Goal: Check status: Check status

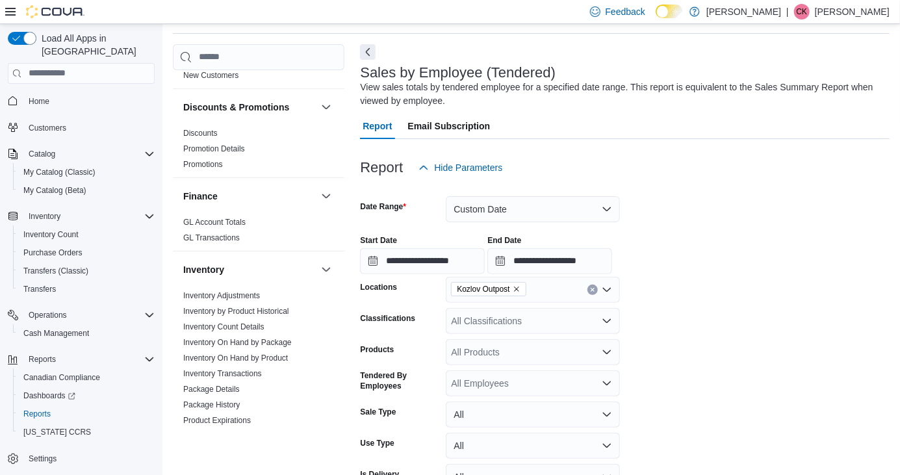
scroll to position [849, 0]
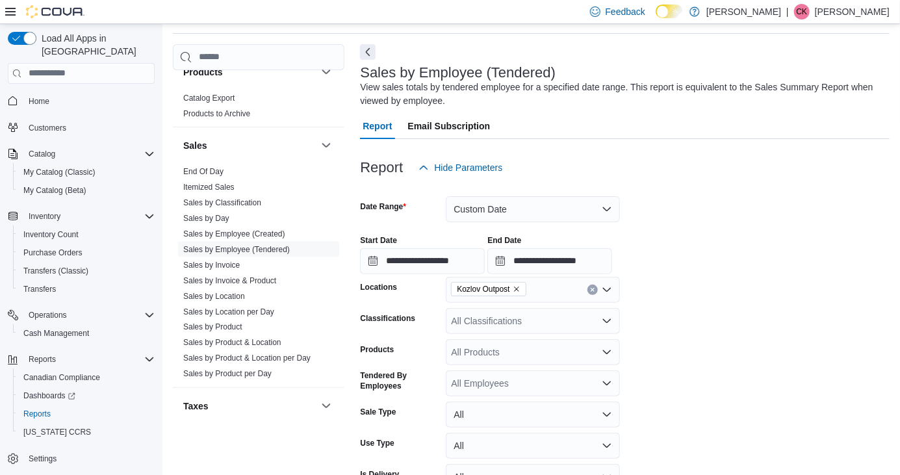
click at [189, 175] on link "End Of Day" at bounding box center [203, 171] width 40 height 9
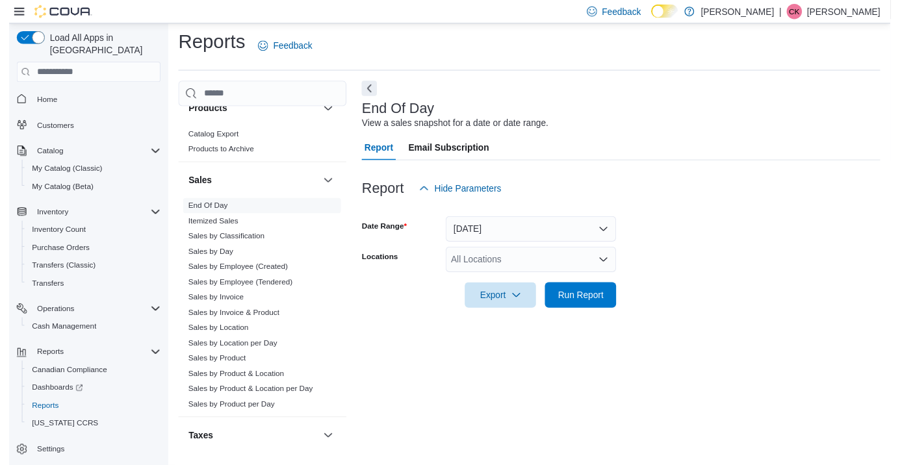
scroll to position [30, 0]
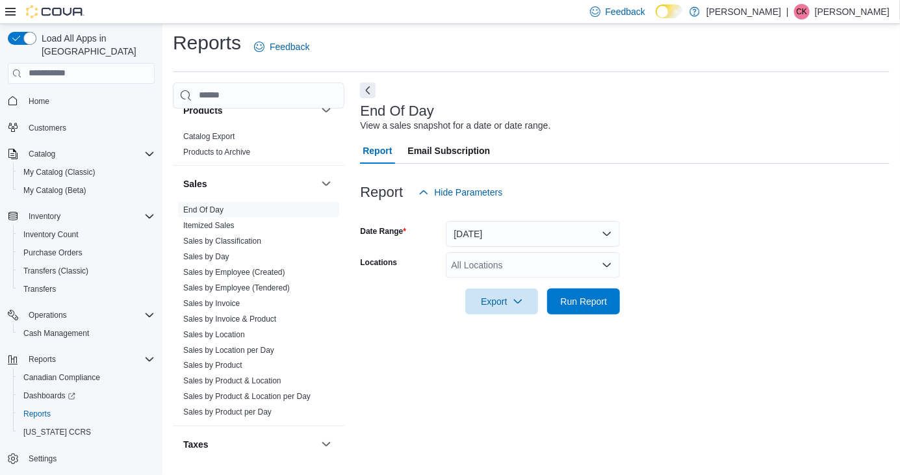
click at [518, 252] on div "All Locations" at bounding box center [533, 265] width 174 height 26
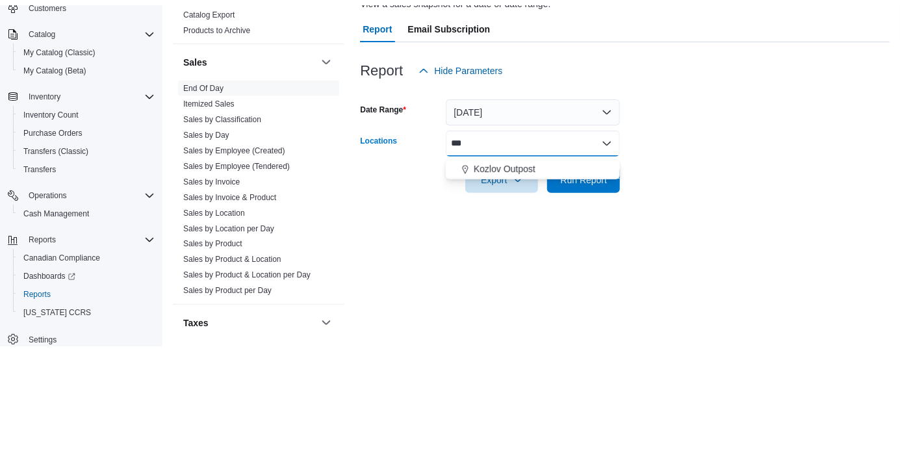
scroll to position [0, 0]
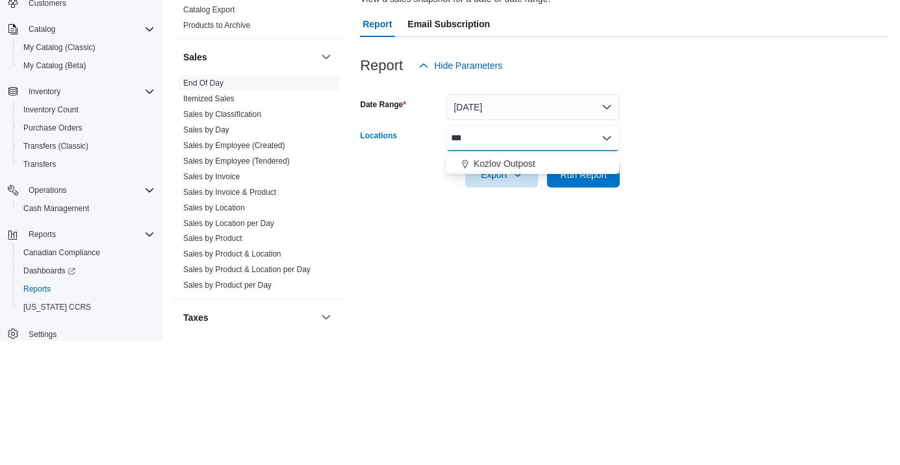
type input "***"
click at [538, 281] on div "Kozlov Outpost" at bounding box center [533, 287] width 159 height 13
click at [722, 233] on form "Date Range [DATE] Locations Kozlov Outpost Combo box. Selected. Kozlov Outpost.…" at bounding box center [625, 257] width 530 height 109
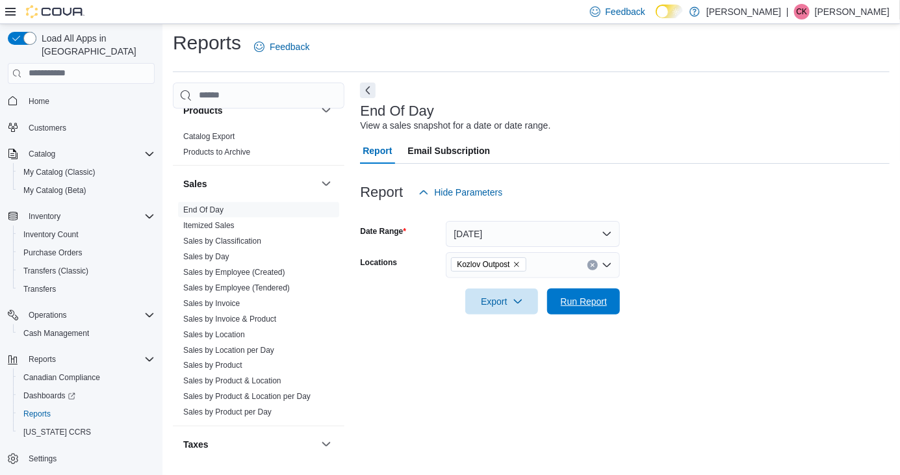
click at [590, 295] on span "Run Report" at bounding box center [584, 301] width 47 height 13
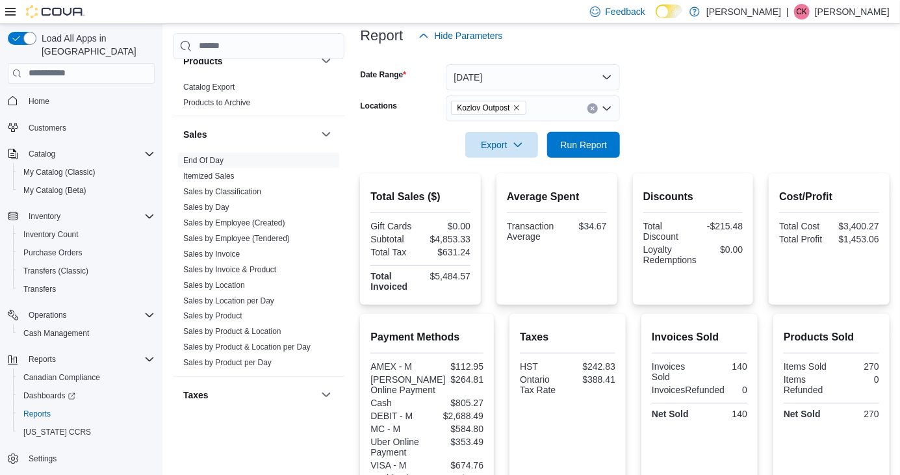
scroll to position [182, 0]
